Goal: Task Accomplishment & Management: Use online tool/utility

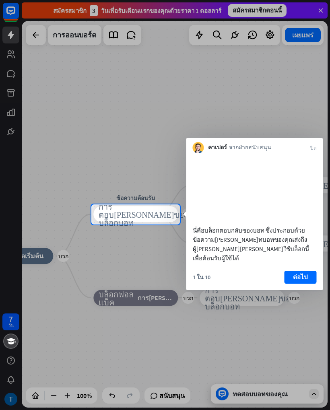
click at [210, 327] on div at bounding box center [165, 317] width 330 height 186
click at [275, 121] on div at bounding box center [165, 102] width 330 height 204
click at [298, 272] on font "ต่อไป" at bounding box center [300, 276] width 15 height 11
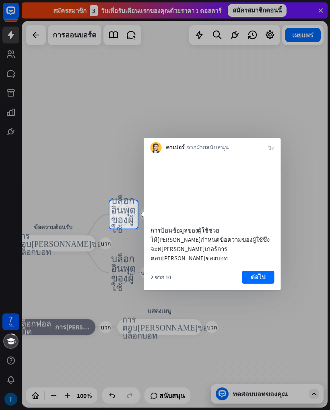
click at [259, 272] on font "ต่อไป" at bounding box center [258, 276] width 15 height 11
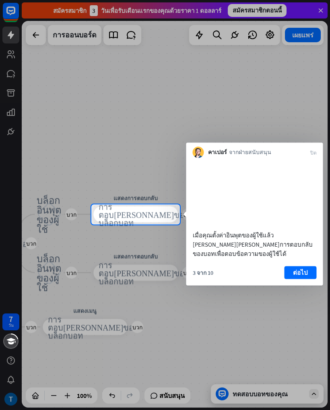
click at [294, 272] on font "ต่อไป" at bounding box center [300, 272] width 15 height 8
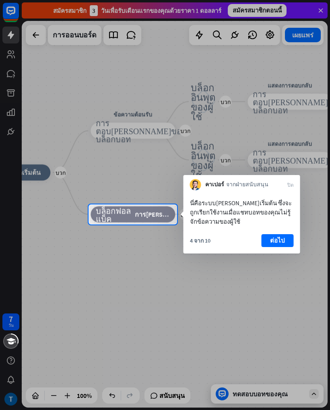
click at [280, 231] on div "นี่คือระบบ[PERSON_NAME]เริ่มต้น ซึ่งจะถูกเรียกใช้งานเมื่อแชทบอทของคุณไม่รู้จักข…" at bounding box center [241, 221] width 117 height 63
click at [273, 236] on font "ต่อไป" at bounding box center [277, 240] width 15 height 11
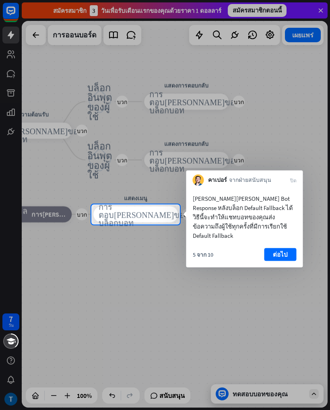
click at [275, 251] on font "ต่อไป" at bounding box center [280, 255] width 15 height 8
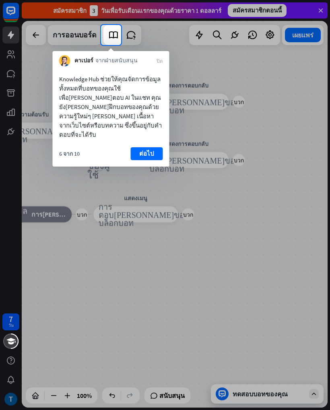
click at [149, 150] on font "ต่อไป" at bounding box center [146, 154] width 15 height 8
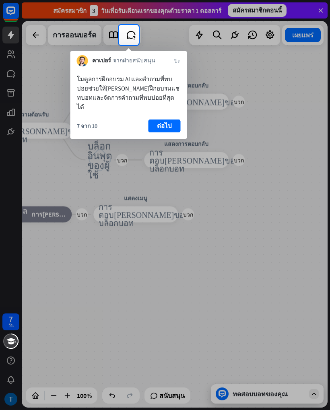
click at [174, 119] on button "ต่อไป" at bounding box center [164, 125] width 32 height 13
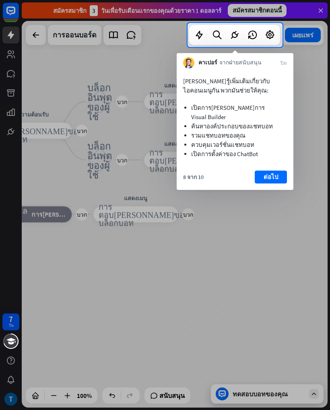
click at [276, 171] on font "ต่อไป" at bounding box center [270, 176] width 15 height 11
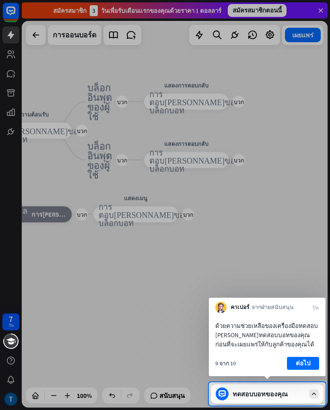
click at [305, 360] on font "ต่อไป" at bounding box center [303, 363] width 15 height 8
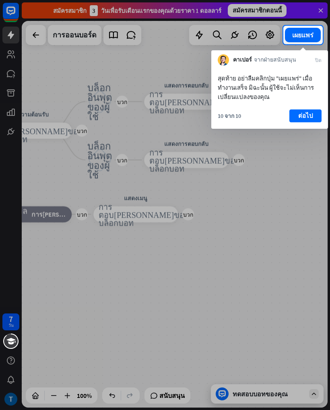
click at [309, 113] on font "ต่อไป" at bounding box center [305, 116] width 15 height 8
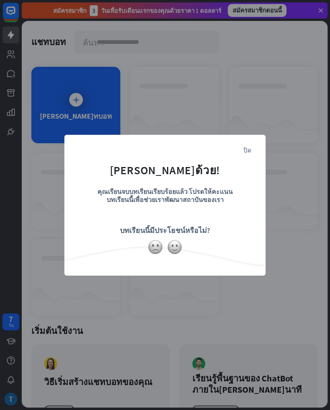
click at [272, 118] on div "ปิด [PERSON_NAME]ด้วย! คุณเรียนจบบทเรียนเรียบร้อยแล้ว โปรดให้คะแนนบทเรียนนี้เพื…" at bounding box center [165, 205] width 330 height 410
click at [245, 147] on font "ปิด" at bounding box center [247, 150] width 8 height 6
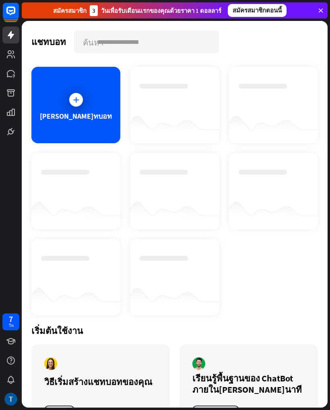
click at [77, 108] on div at bounding box center [76, 100] width 20 height 20
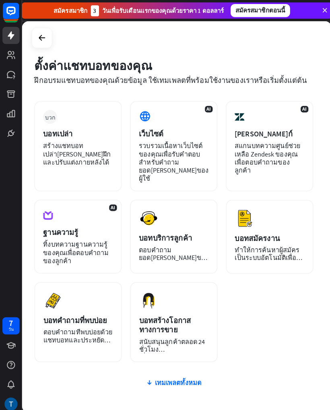
click at [53, 45] on div "ตั้งค่าแชทบอทของคุณ ฝึกอบรมแชทบอทของคุณด้วยข้อมูล ใช้เทมเพลตที่พร้อมใช้งานของเร…" at bounding box center [175, 214] width 306 height 387
click at [38, 35] on icon at bounding box center [42, 38] width 10 height 10
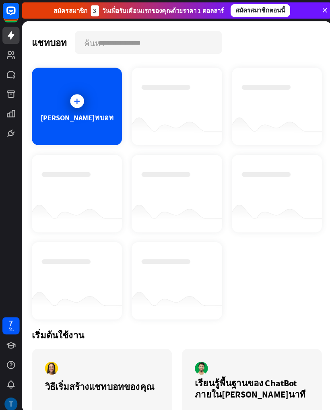
click at [88, 111] on font "[PERSON_NAME]ทบอท" at bounding box center [76, 115] width 72 height 9
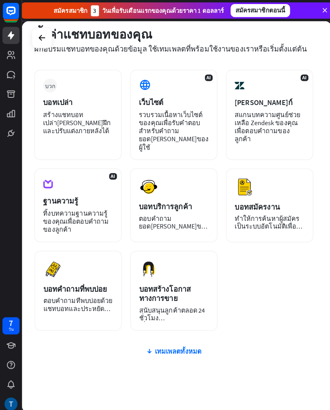
scroll to position [31, 0]
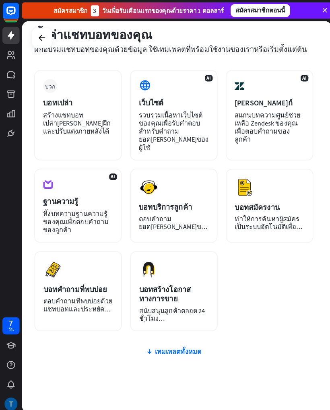
click at [105, 113] on font "สร้างแชทบอทเปล่า[PERSON_NAME]ฝึกและปรับแต่งภายหลังได้" at bounding box center [76, 121] width 67 height 24
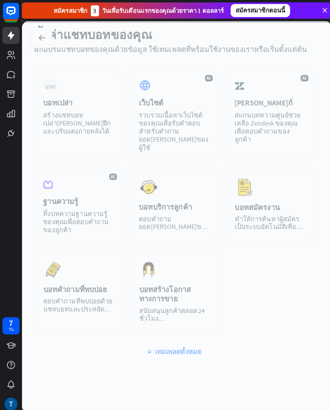
click at [160, 105] on div at bounding box center [175, 214] width 306 height 387
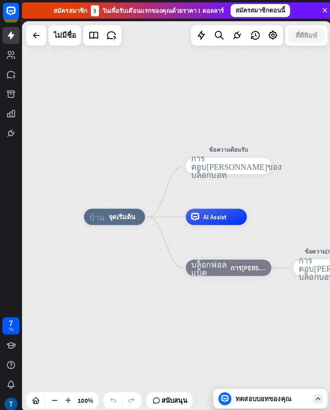
click at [39, 34] on icon at bounding box center [36, 35] width 10 height 10
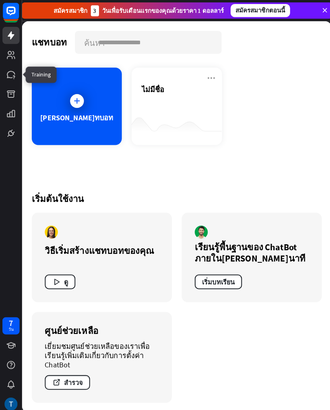
click at [2, 72] on link at bounding box center [10, 73] width 17 height 17
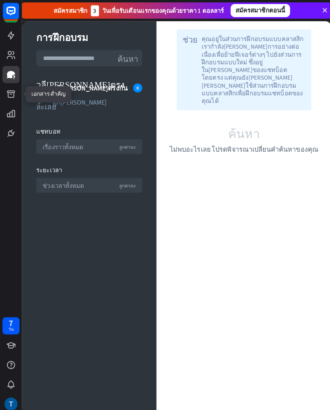
click at [13, 101] on link at bounding box center [10, 92] width 17 height 17
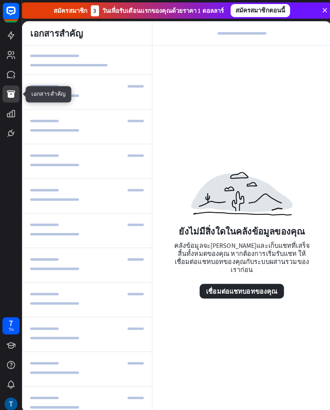
click at [0, 0] on icon at bounding box center [0, 0] width 0 height 0
